Goal: Task Accomplishment & Management: Manage account settings

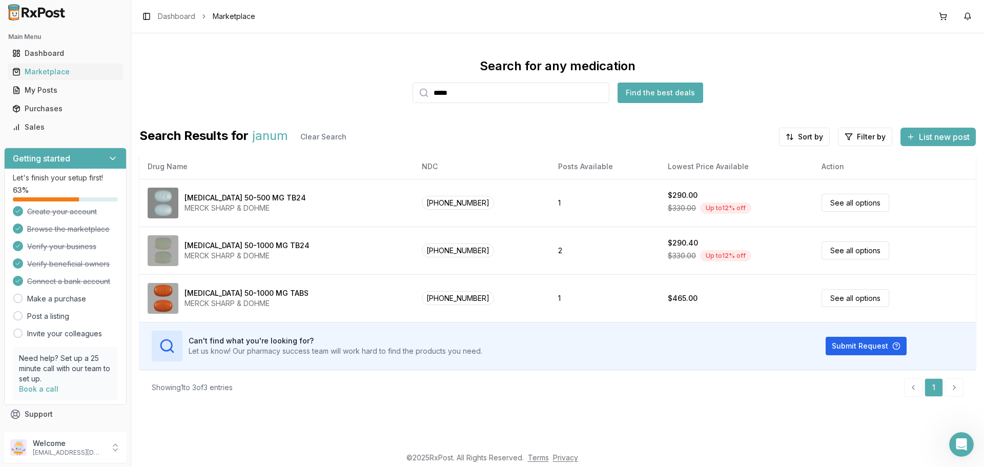
click at [31, 283] on span "Connect a bank account" at bounding box center [68, 281] width 83 height 10
click at [17, 280] on icon at bounding box center [18, 281] width 6 height 6
click at [53, 452] on p "[EMAIL_ADDRESS][DOMAIN_NAME]" at bounding box center [68, 452] width 71 height 8
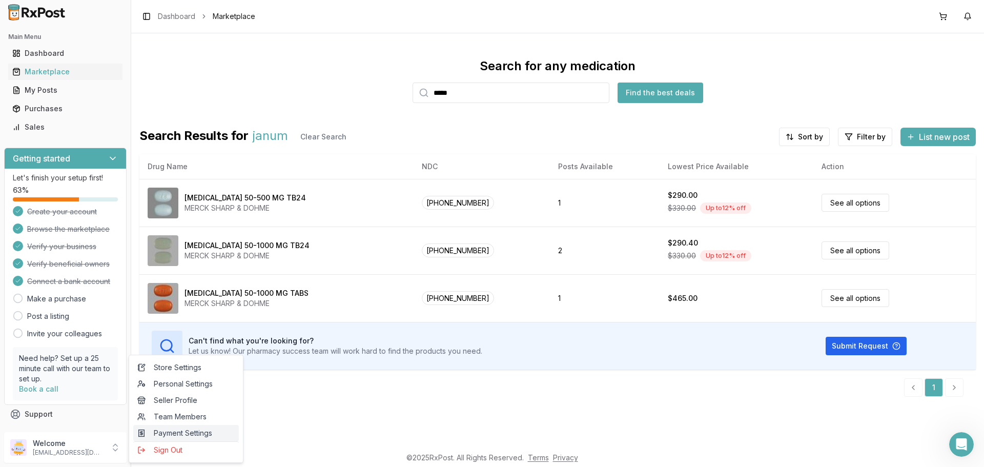
click at [178, 429] on span "Payment Settings" at bounding box center [185, 433] width 97 height 10
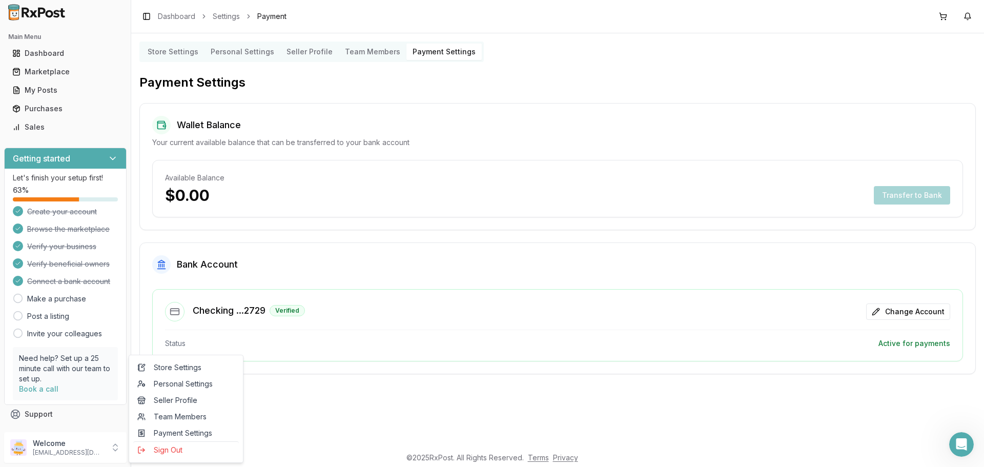
click at [327, 408] on div "Store Settings Personal Settings Seller Profile Team Members Payment Settings P…" at bounding box center [557, 239] width 853 height 413
